Goal: Task Accomplishment & Management: Manage account settings

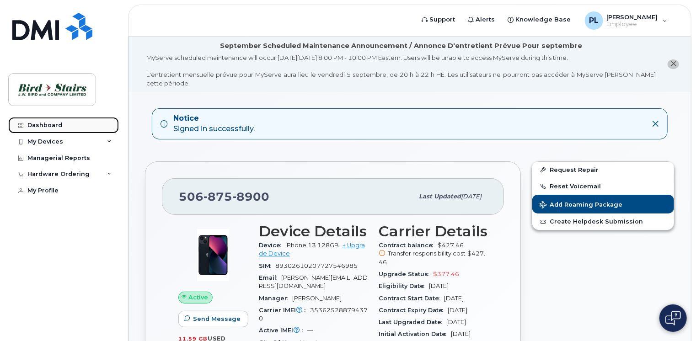
drag, startPoint x: 52, startPoint y: 125, endPoint x: 59, endPoint y: 129, distance: 8.4
click at [52, 125] on div "Dashboard" at bounding box center [44, 125] width 35 height 7
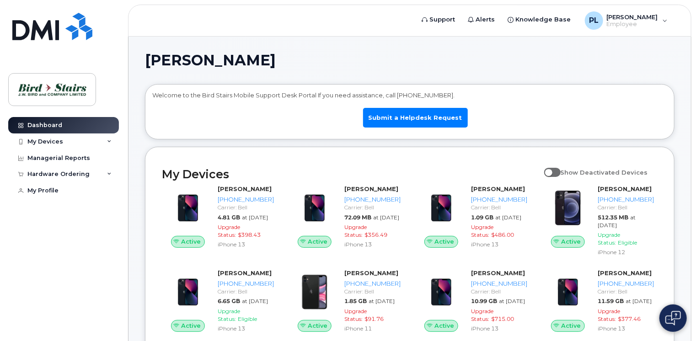
click at [561, 173] on span at bounding box center [552, 172] width 16 height 9
click at [551, 171] on input "Show Deactivated Devices" at bounding box center [547, 167] width 7 height 7
click at [557, 173] on span at bounding box center [552, 172] width 16 height 9
click at [551, 171] on input "Show Deactivated Devices" at bounding box center [547, 167] width 7 height 7
checkbox input "false"
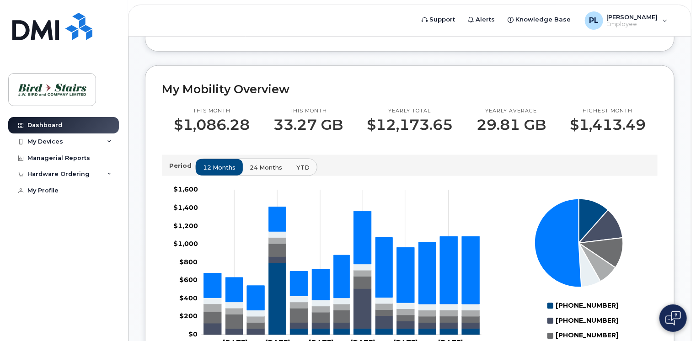
scroll to position [503, 0]
